Goal: Transaction & Acquisition: Purchase product/service

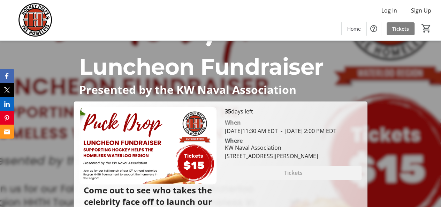
scroll to position [35, 0]
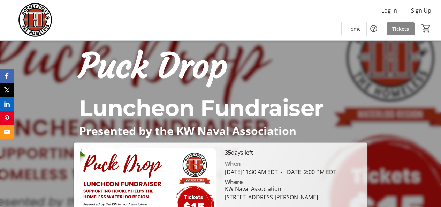
click at [390, 29] on span at bounding box center [401, 28] width 28 height 17
